Goal: Task Accomplishment & Management: Manage account settings

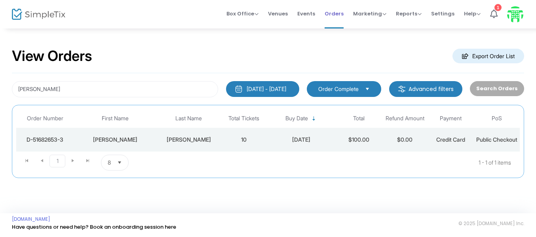
click at [337, 13] on span "Orders" at bounding box center [334, 14] width 19 height 20
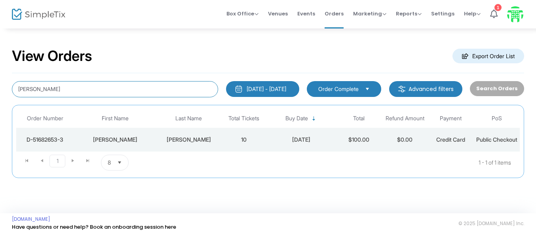
click at [145, 85] on input "[PERSON_NAME]" at bounding box center [115, 89] width 206 height 16
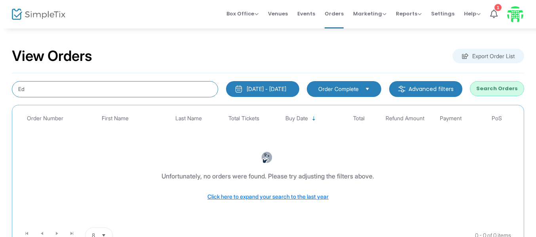
type input "E"
type input "Goon"
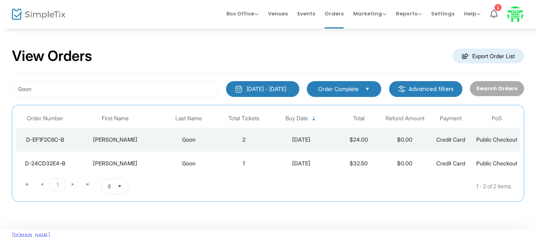
click at [164, 167] on div "Goon" at bounding box center [188, 163] width 61 height 8
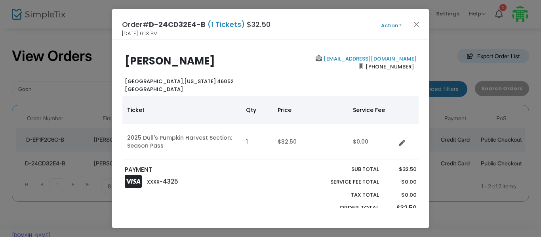
click at [396, 30] on div "Order# D-24CD32E4-B (1 Tickets) $32.50 [DATE] 6:13 PM Action Mark Admitted Edit…" at bounding box center [270, 24] width 317 height 31
click at [398, 23] on button "Action" at bounding box center [390, 25] width 47 height 9
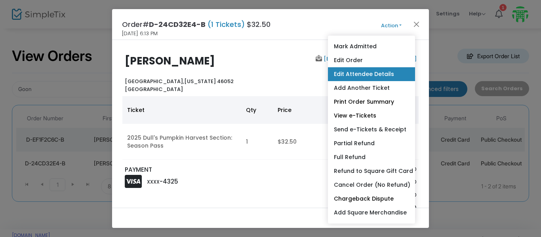
click at [374, 72] on link "Edit Attendee Details" at bounding box center [371, 74] width 87 height 14
